Goal: Task Accomplishment & Management: Manage account settings

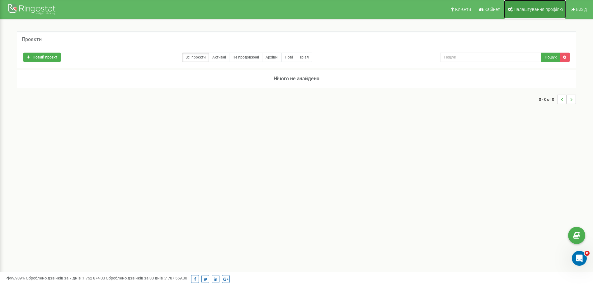
click at [533, 11] on span "Налаштування профілю" at bounding box center [538, 9] width 49 height 5
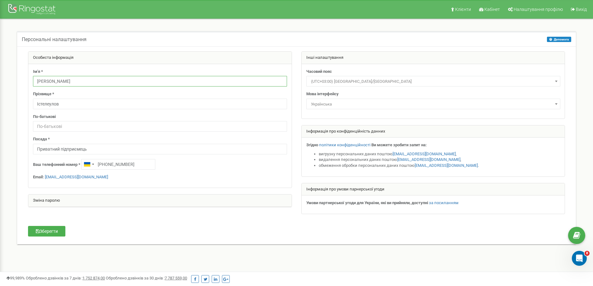
click at [68, 81] on input "[PERSON_NAME]" at bounding box center [160, 81] width 254 height 11
